Goal: Find specific page/section: Find specific page/section

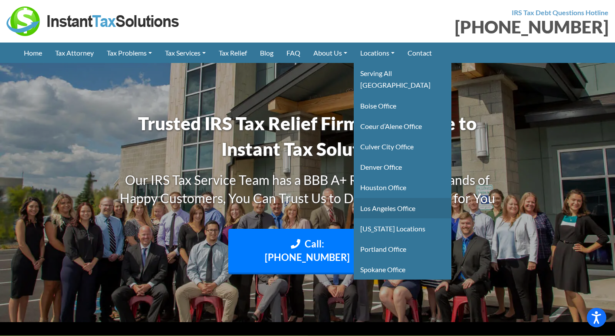
click at [394, 198] on link "Los Angeles Office" at bounding box center [403, 208] width 98 height 20
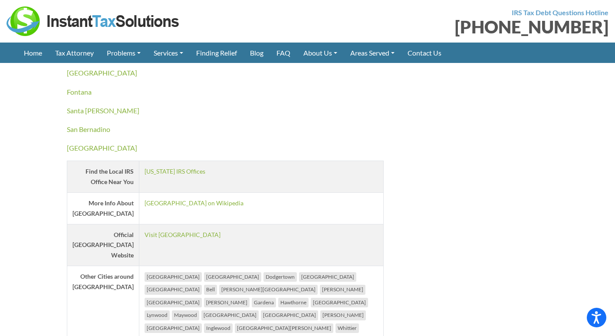
scroll to position [1302, 0]
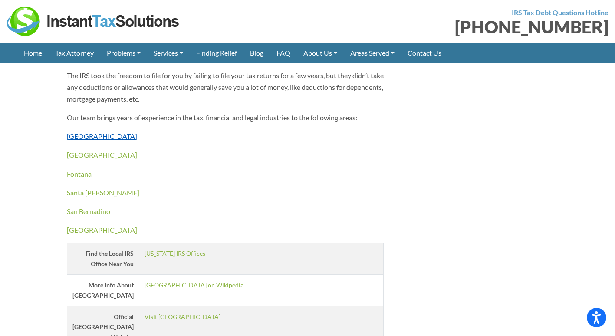
click at [78, 140] on link "Pasadena" at bounding box center [102, 136] width 70 height 8
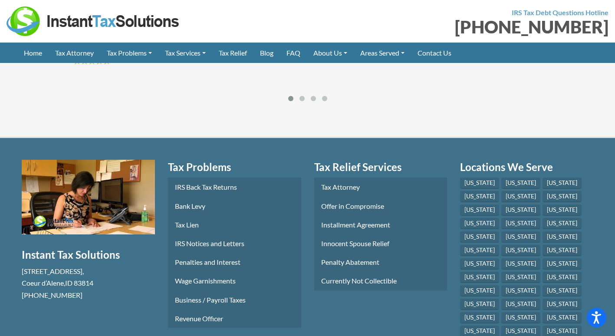
scroll to position [2127, 0]
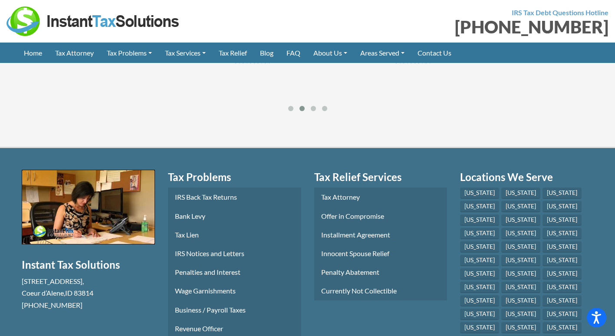
click at [89, 170] on button "Play Youtube video" at bounding box center [88, 207] width 133 height 75
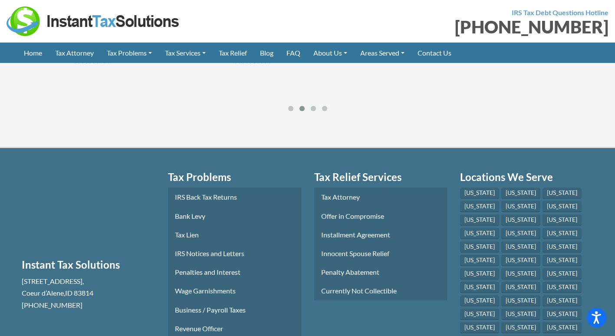
click at [321, 250] on section "Tax Relief Services Tax Attorney Offer in Compromise Installment Agreement Inno…" at bounding box center [381, 300] width 146 height 260
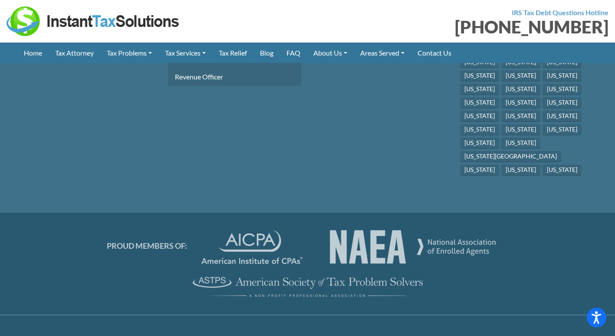
scroll to position [2382, 0]
